Goal: Task Accomplishment & Management: Manage account settings

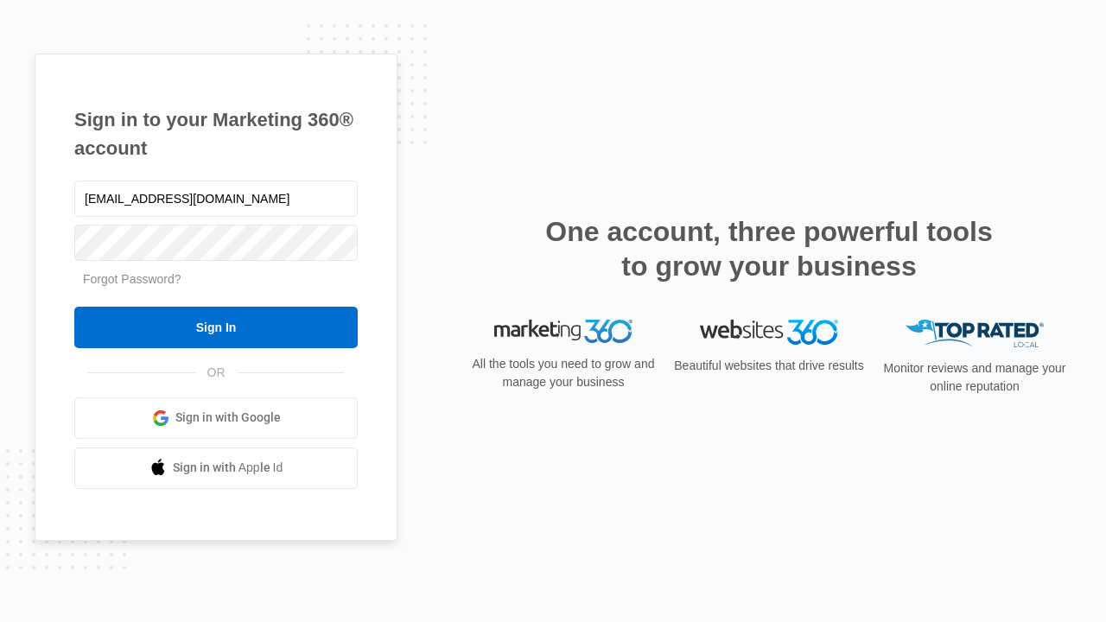
type input "[EMAIL_ADDRESS][DOMAIN_NAME]"
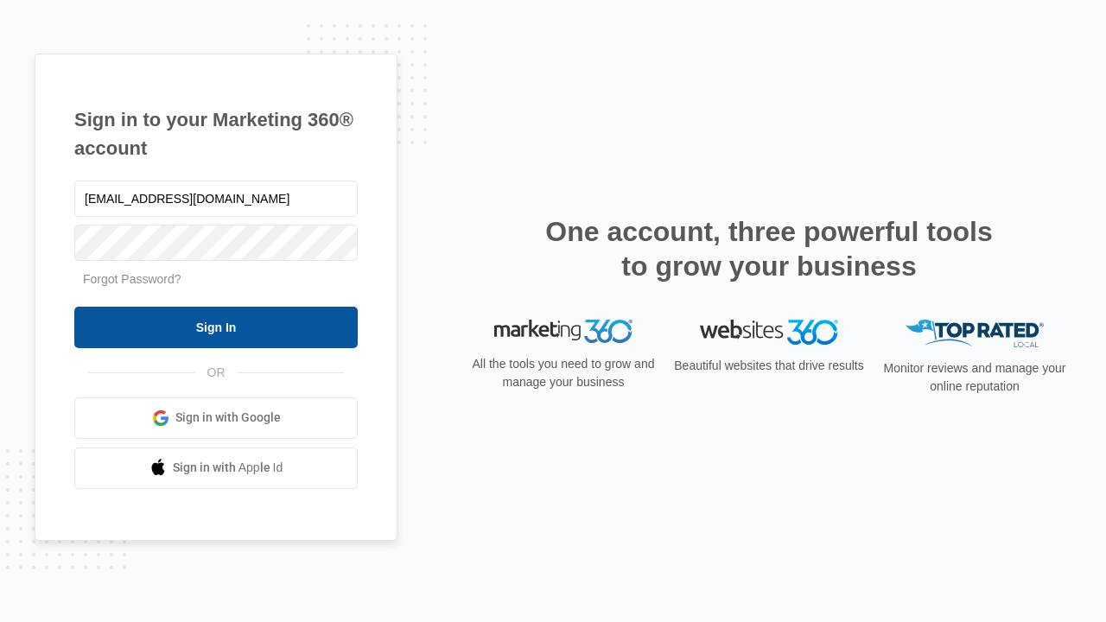
click at [216, 327] on input "Sign In" at bounding box center [215, 327] width 283 height 41
